Goal: Check status: Check status

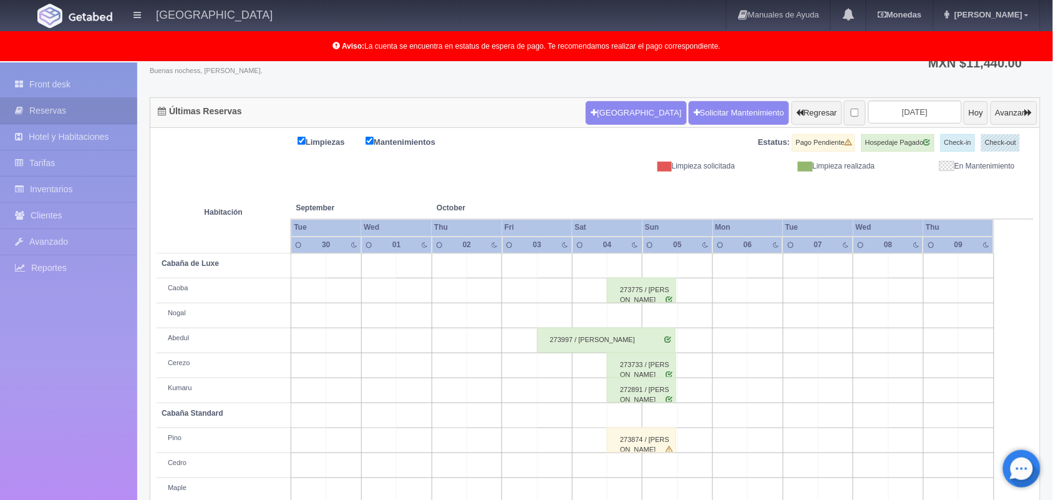
scroll to position [125, 0]
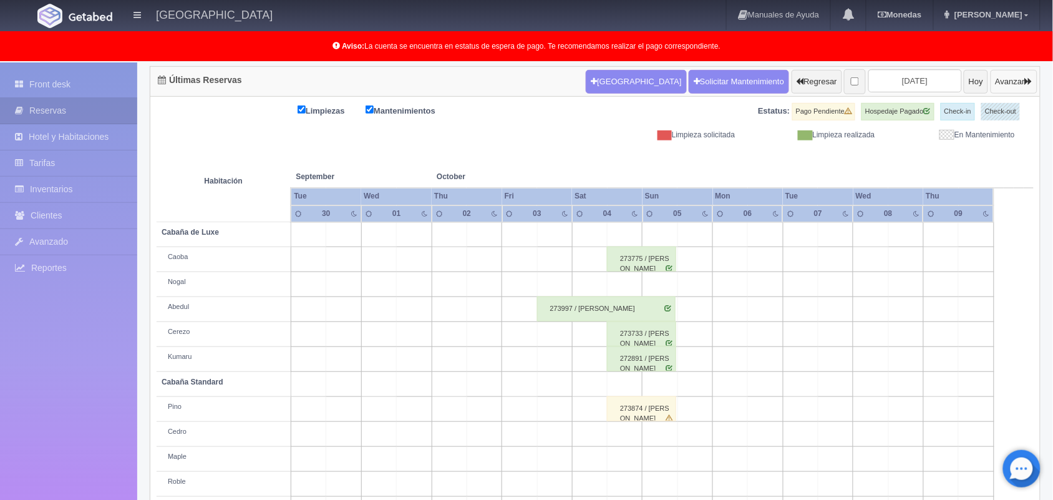
click at [1004, 82] on button "Avanzar" at bounding box center [1014, 82] width 47 height 24
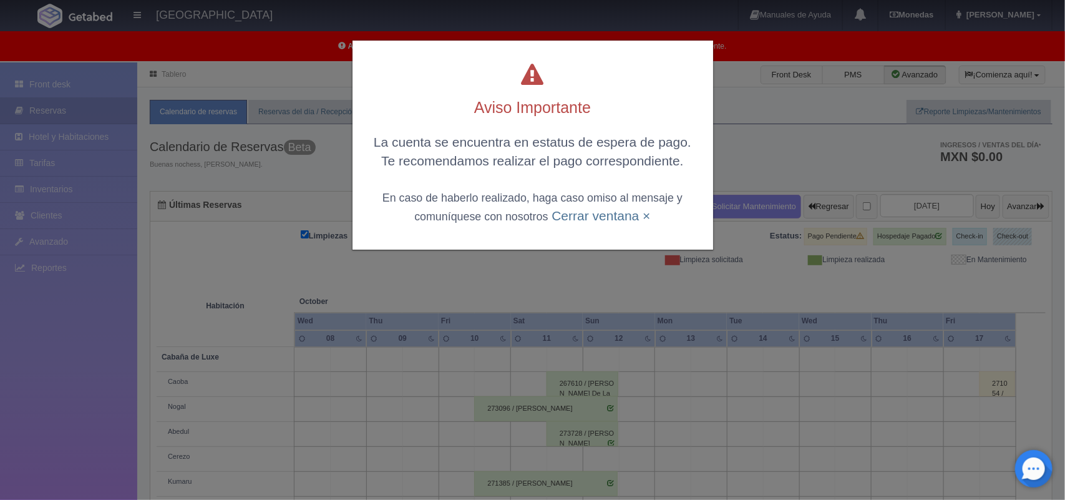
click at [998, 200] on div "Aviso Importante La cuenta se encuentra en estatus de espera de pago. Te recome…" at bounding box center [532, 250] width 1065 height 500
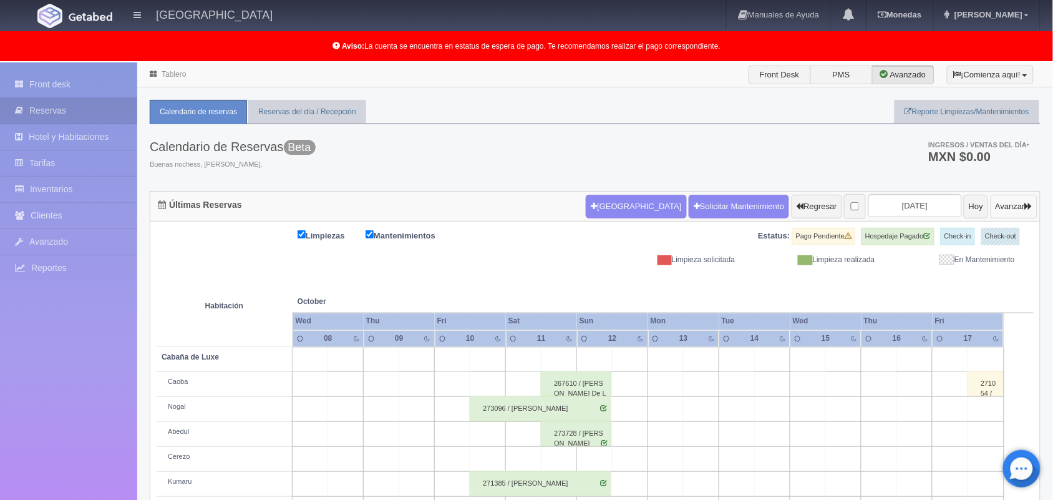
click at [1003, 201] on button "Avanzar" at bounding box center [1014, 207] width 47 height 24
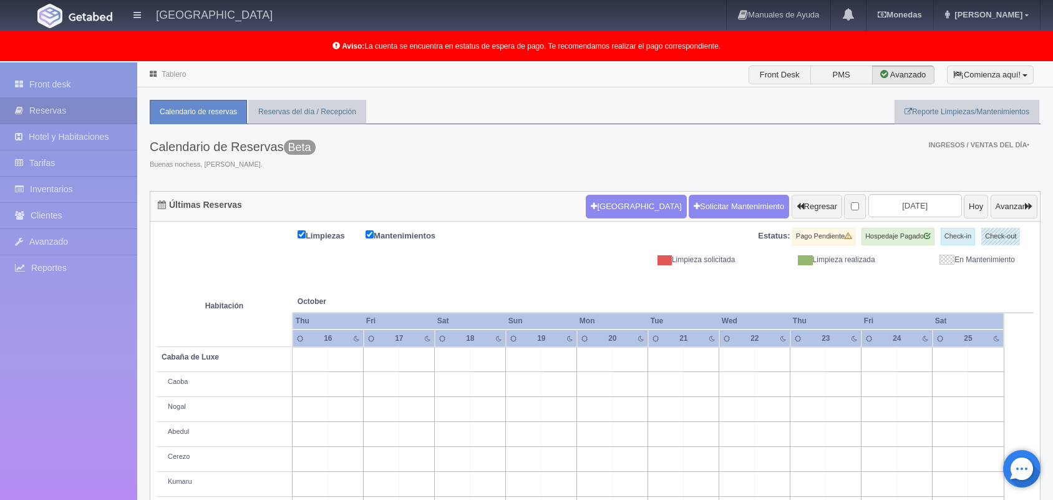
click at [1003, 201] on button "Avanzar" at bounding box center [1014, 207] width 47 height 24
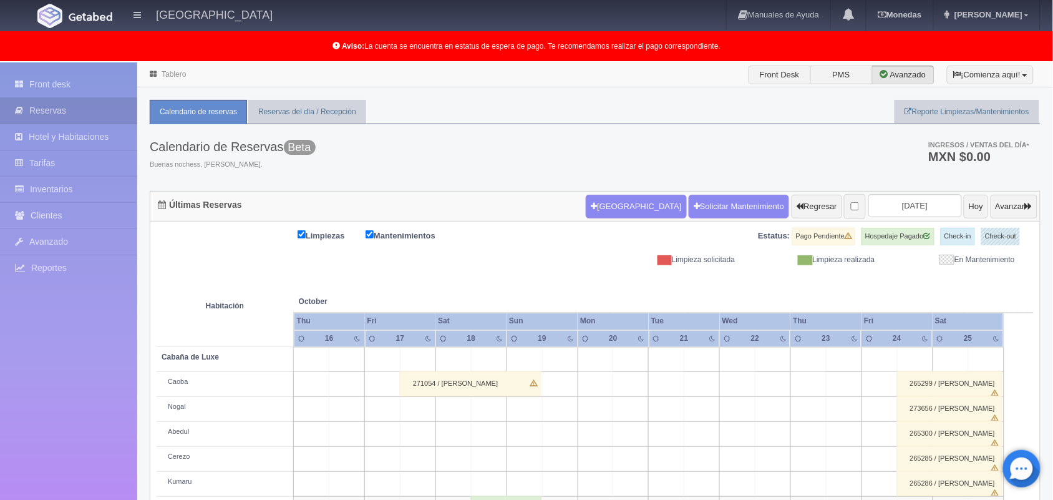
click at [1003, 201] on button "Avanzar" at bounding box center [1014, 207] width 47 height 24
click at [1009, 210] on button "Avanzar" at bounding box center [1014, 207] width 47 height 24
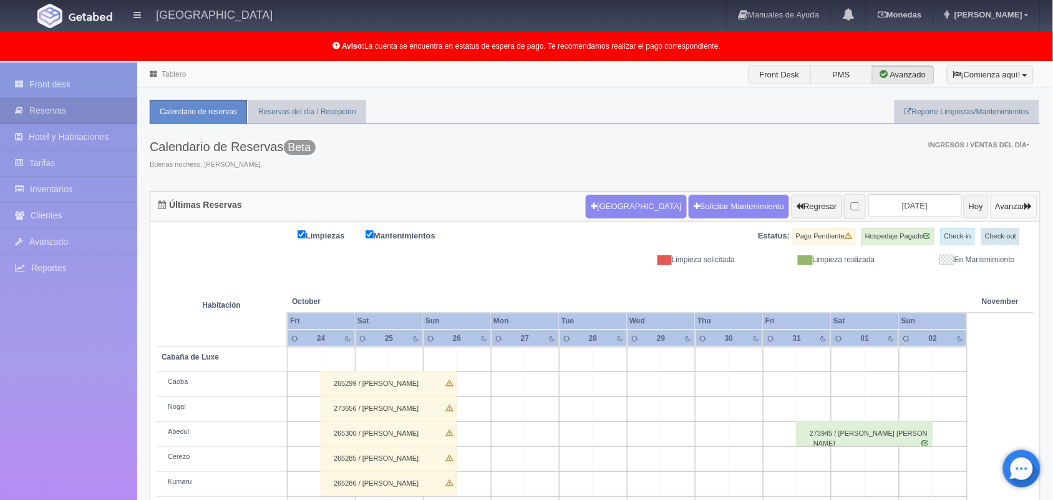
click at [1009, 210] on button "Avanzar" at bounding box center [1014, 207] width 47 height 24
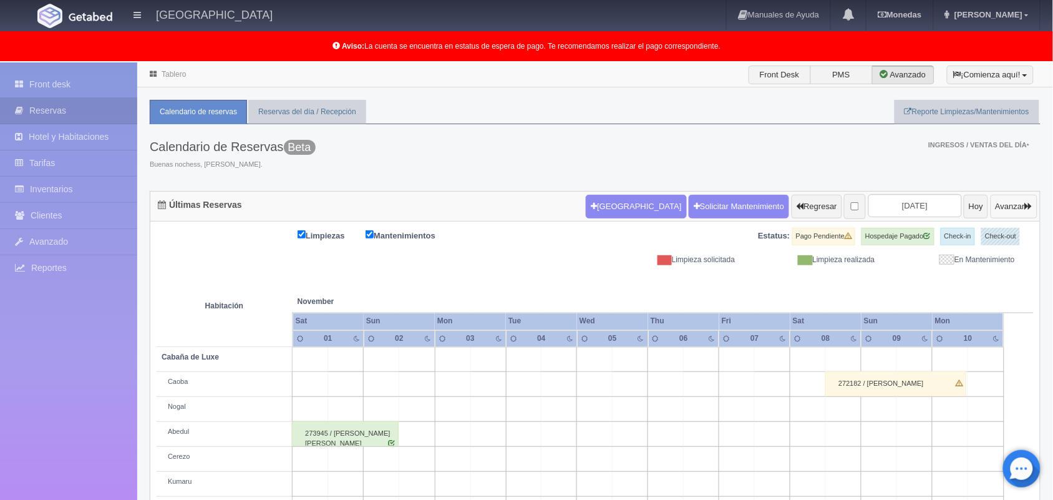
click at [1009, 210] on button "Avanzar" at bounding box center [1014, 207] width 47 height 24
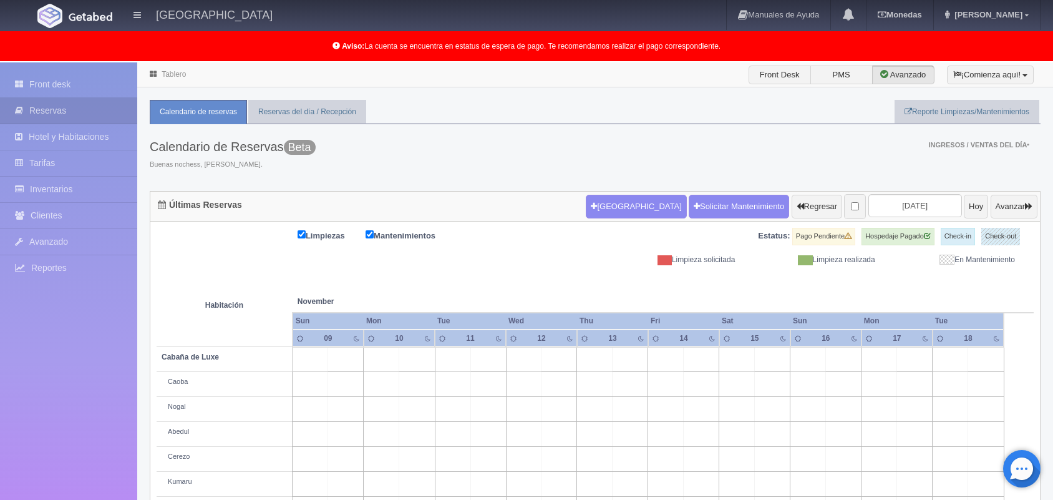
click at [1009, 210] on button "Avanzar" at bounding box center [1014, 207] width 47 height 24
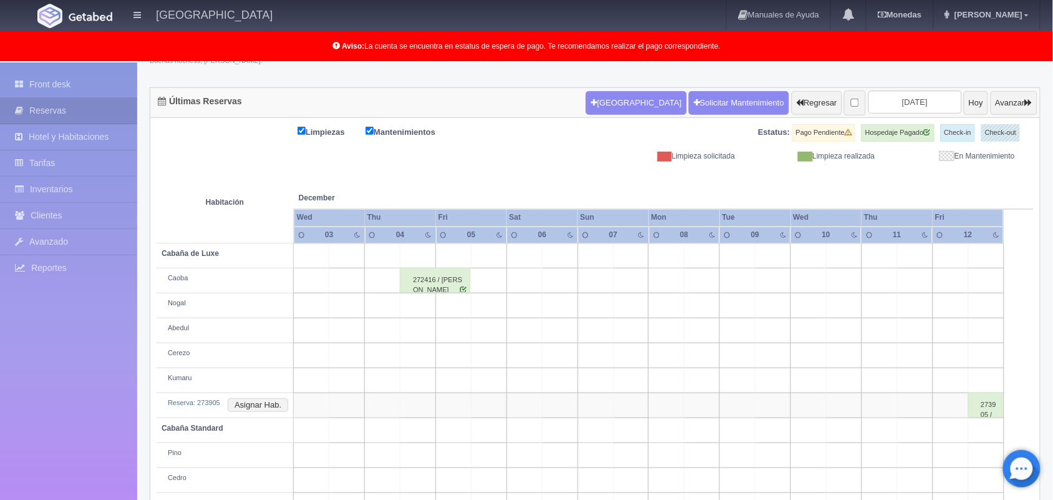
scroll to position [72, 0]
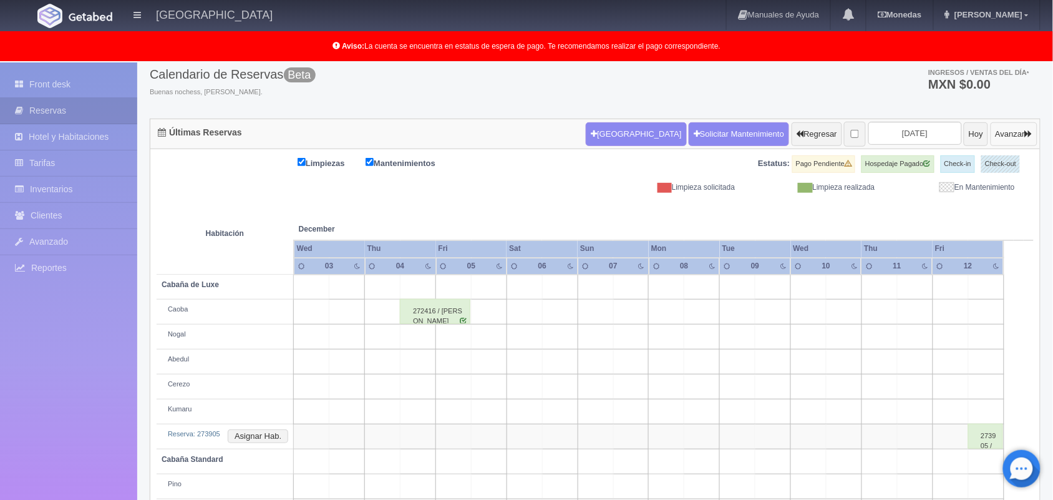
click at [1034, 125] on button "Avanzar" at bounding box center [1014, 134] width 47 height 24
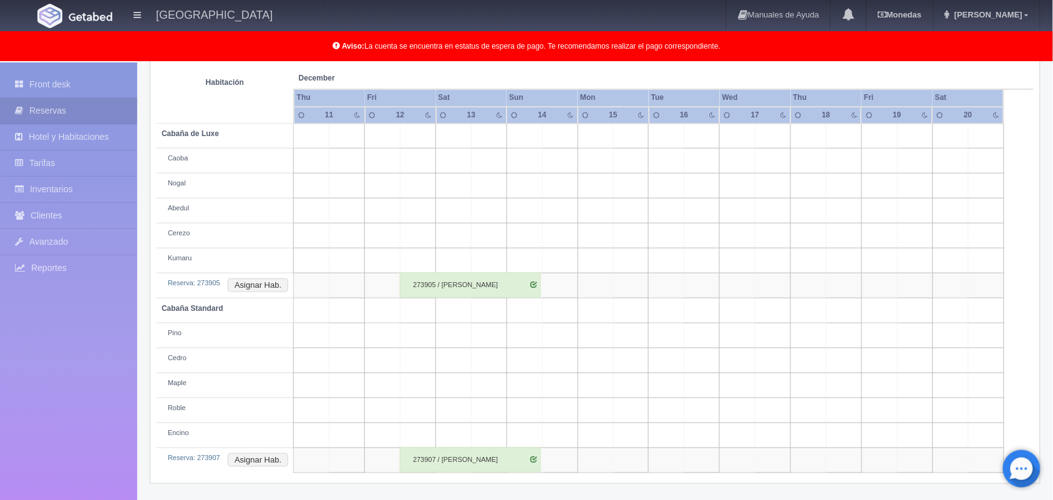
scroll to position [192, 0]
